Goal: Entertainment & Leisure: Consume media (video, audio)

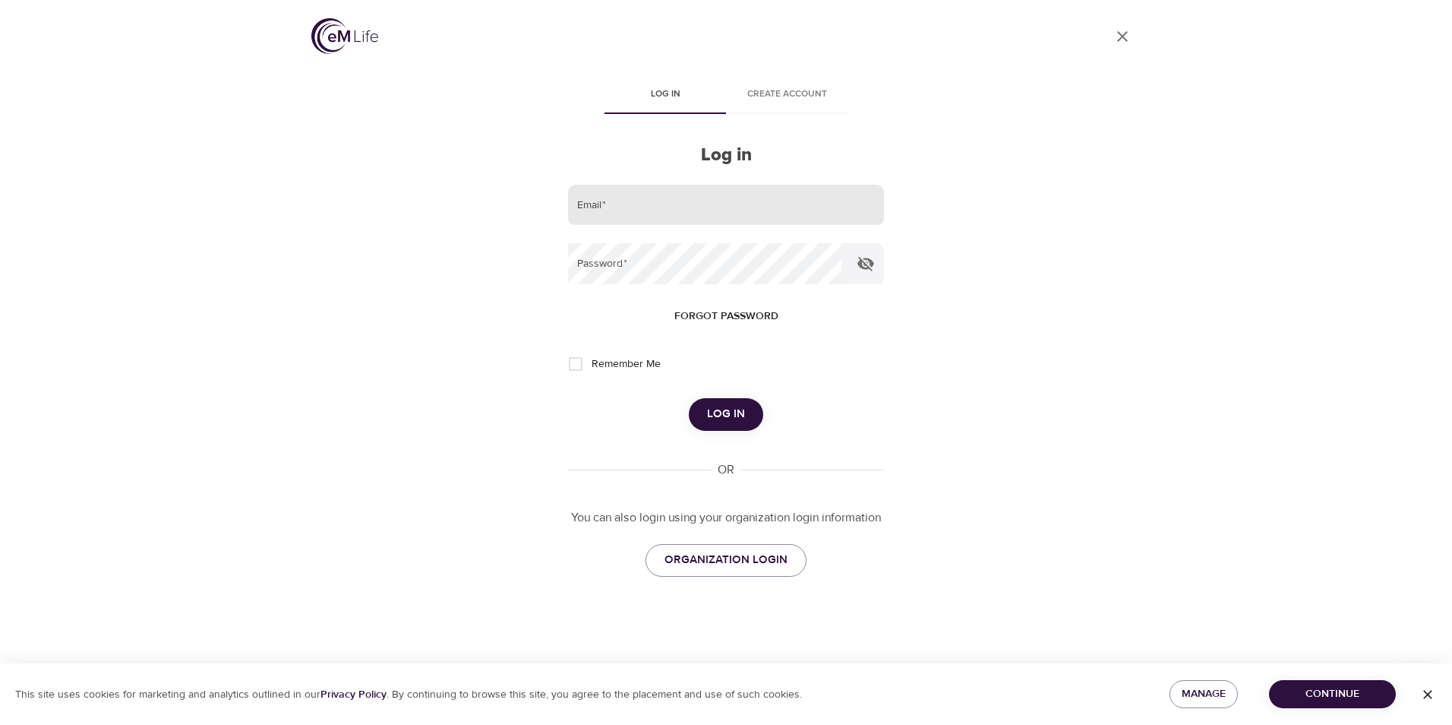
click at [634, 196] on input "email" at bounding box center [726, 205] width 316 height 41
type input "[EMAIL_ADDRESS][DOMAIN_NAME]"
click at [689, 398] on button "Log in" at bounding box center [726, 414] width 74 height 32
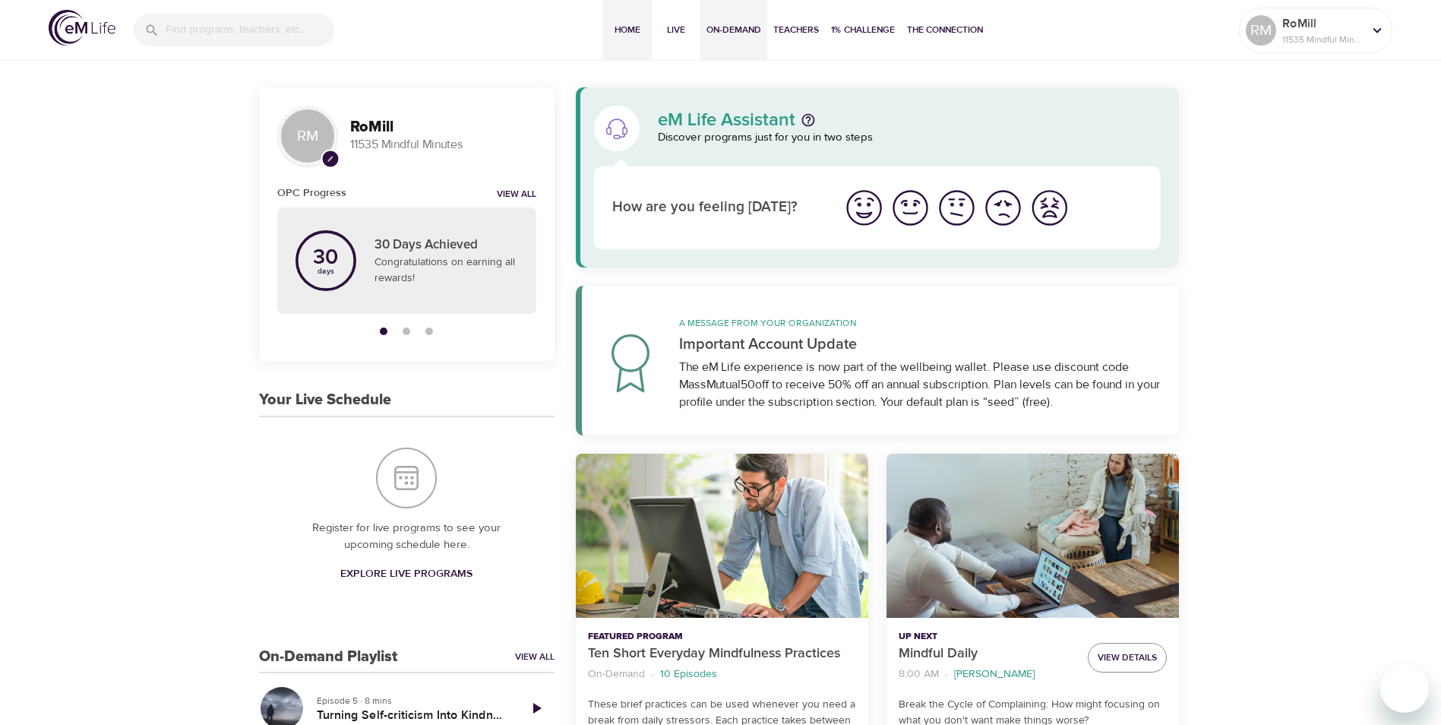
click at [728, 30] on span "On-Demand" at bounding box center [733, 30] width 55 height 16
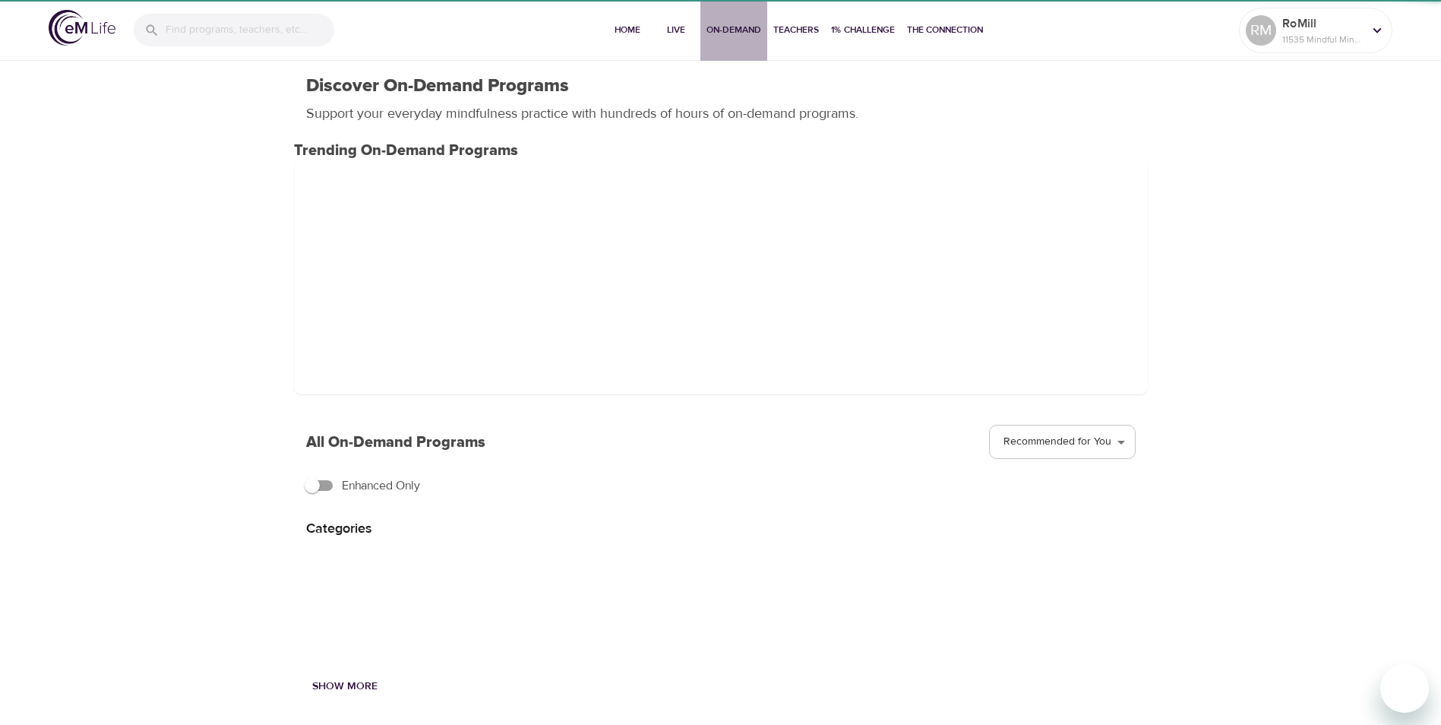
click at [728, 29] on span "On-Demand" at bounding box center [733, 30] width 55 height 16
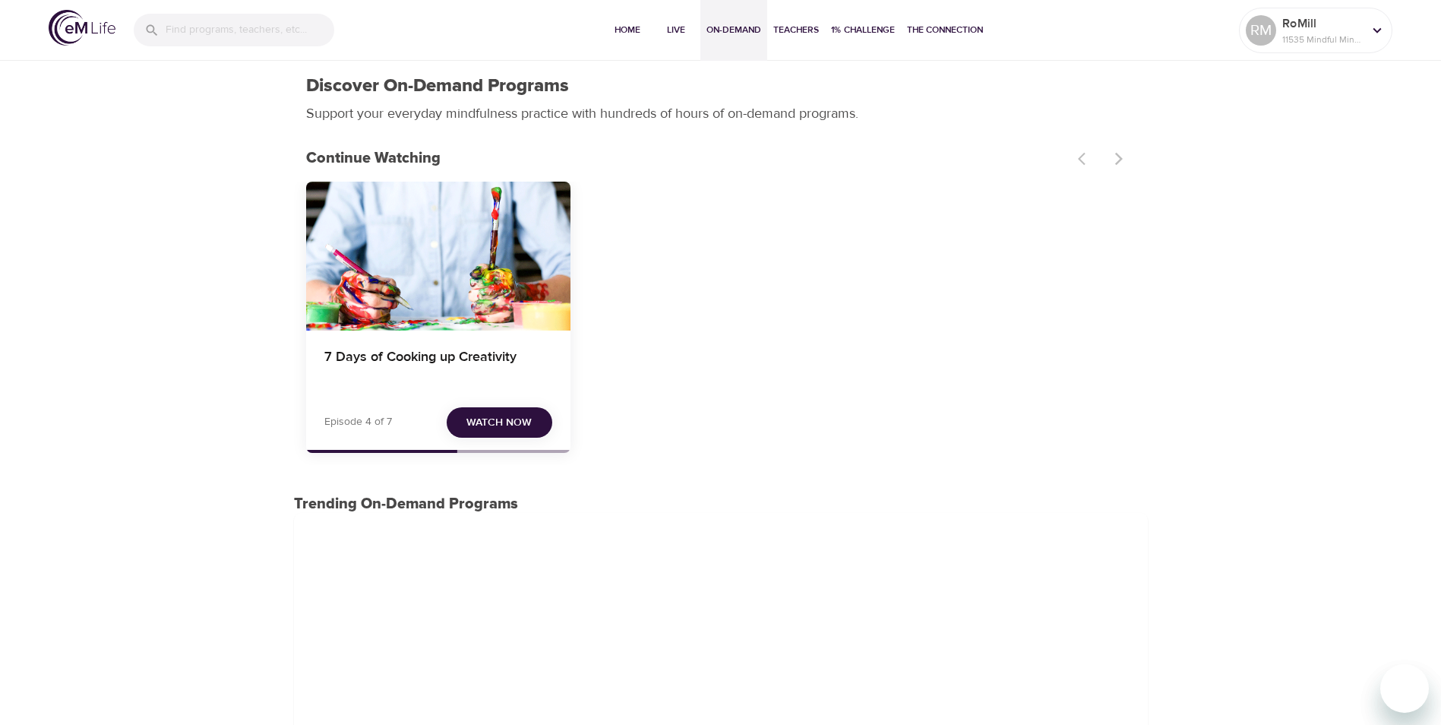
click at [479, 428] on span "Watch Now" at bounding box center [498, 422] width 65 height 19
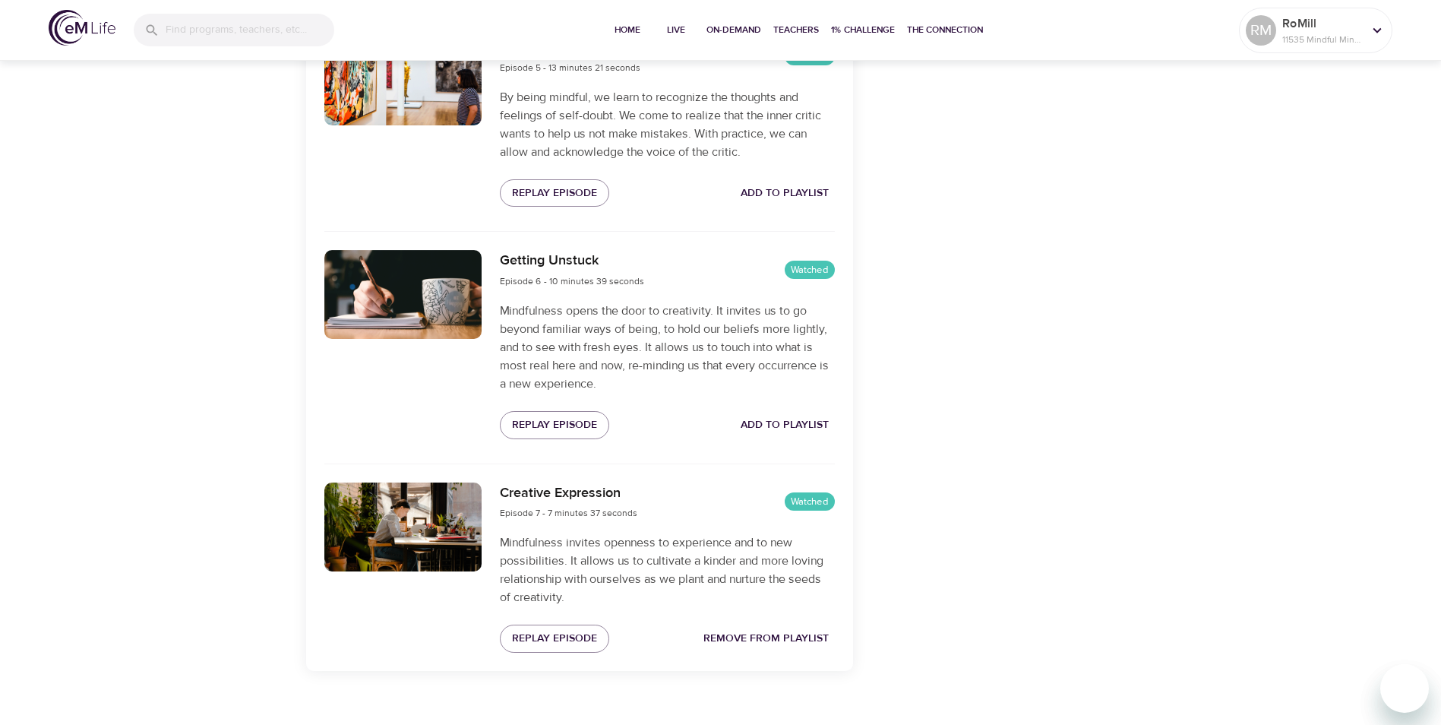
scroll to position [1457, 0]
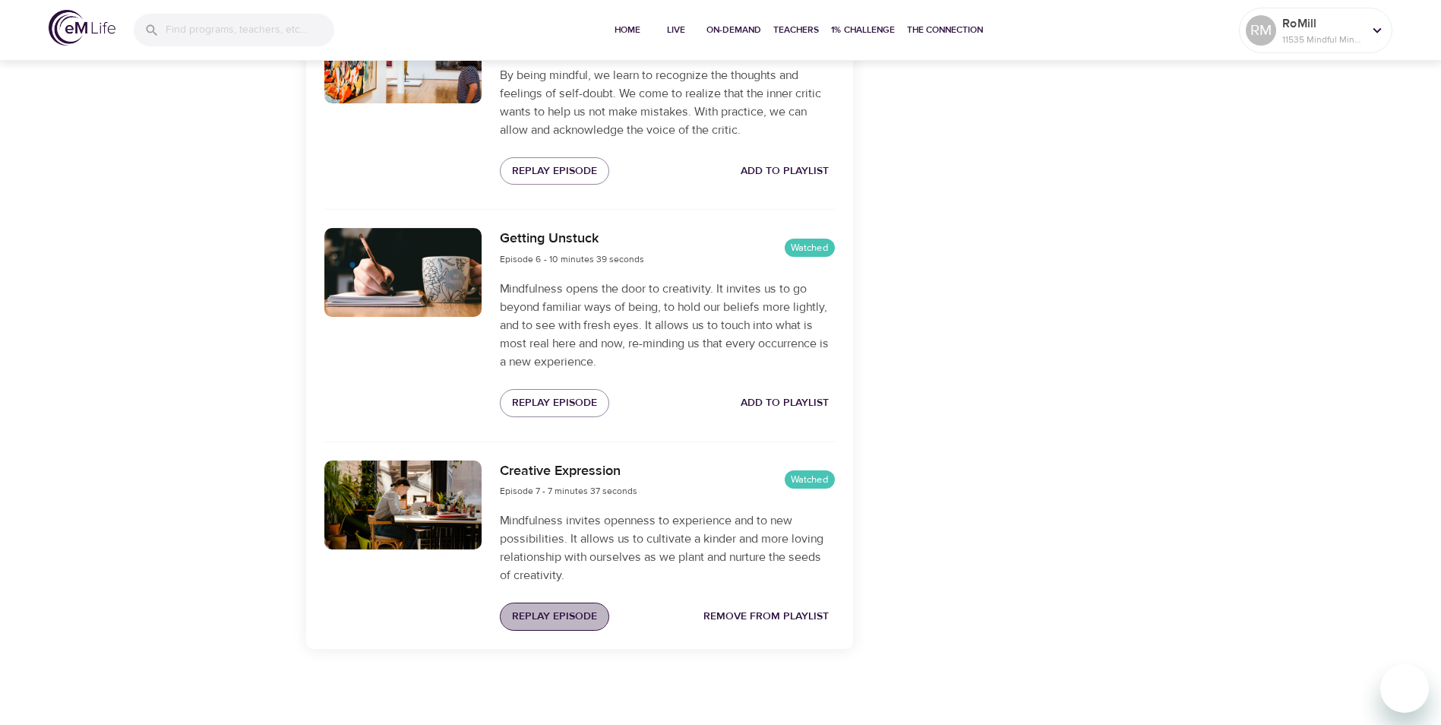
click at [560, 616] on span "Replay Episode" at bounding box center [554, 616] width 85 height 19
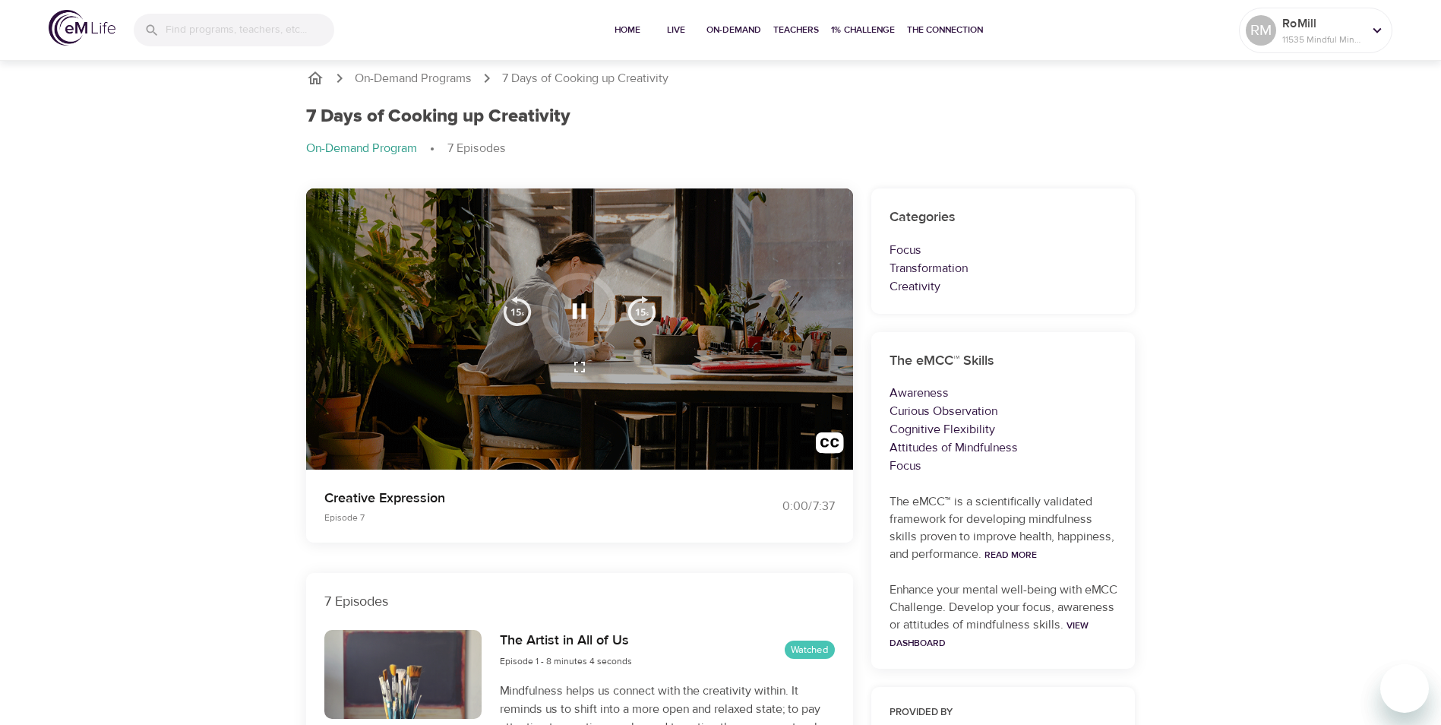
scroll to position [0, 0]
